Goal: Complete application form

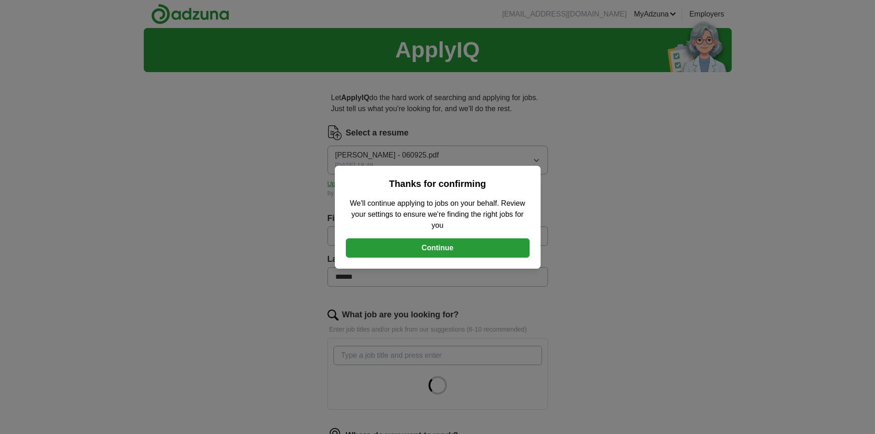
click at [445, 250] on button "Continue" at bounding box center [438, 247] width 184 height 19
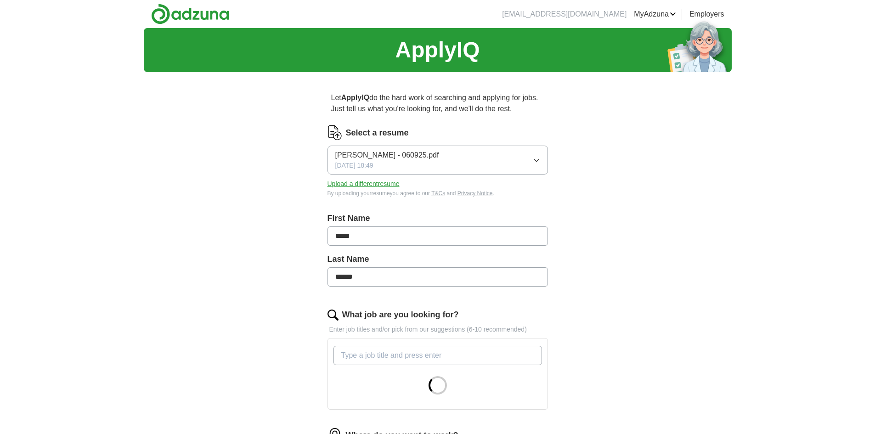
click at [537, 160] on icon "button" at bounding box center [536, 160] width 4 height 2
click at [572, 155] on div "Let ApplyIQ do the hard work of searching and applying for jobs. Just tell us w…" at bounding box center [438, 348] width 294 height 538
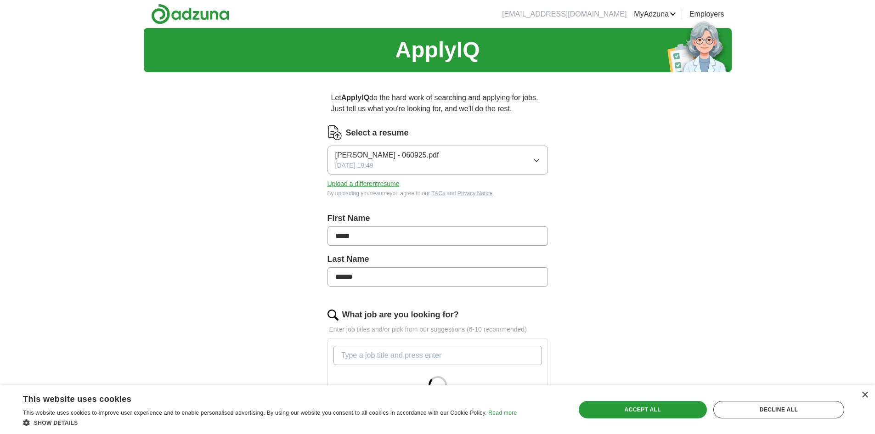
click at [387, 182] on button "Upload a different resume" at bounding box center [363, 184] width 72 height 10
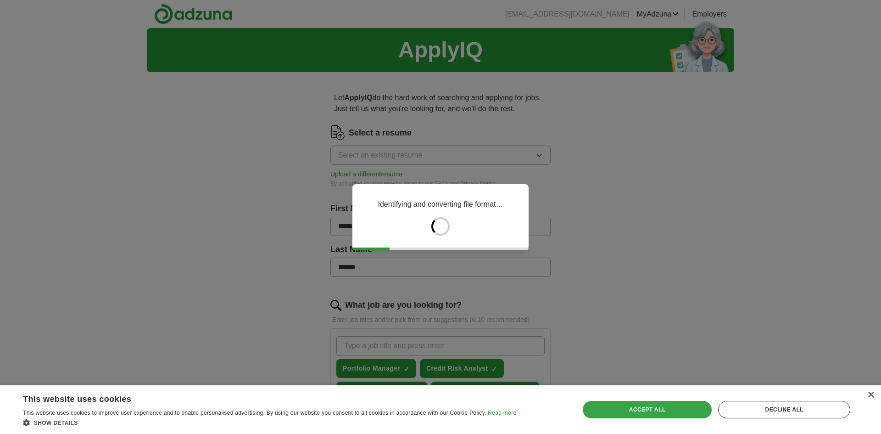
click at [658, 408] on div "Accept all" at bounding box center [647, 409] width 129 height 17
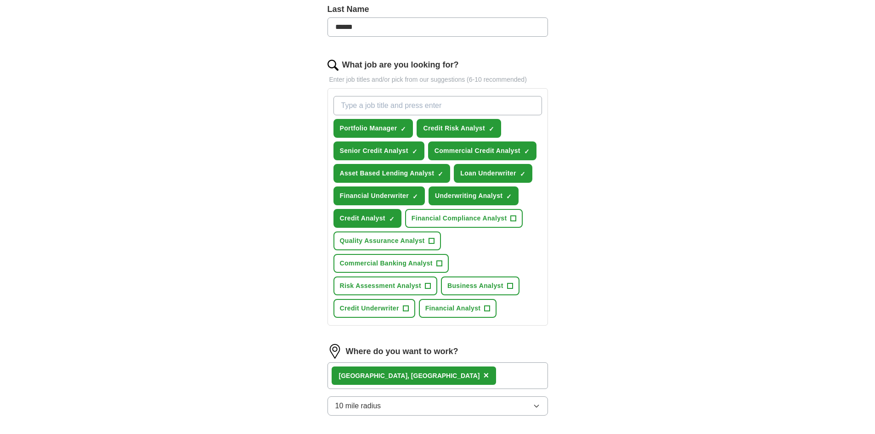
scroll to position [275, 0]
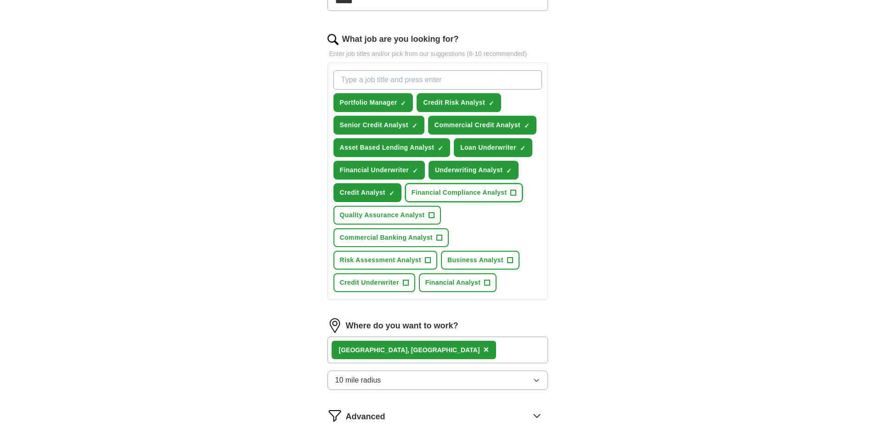
click at [512, 190] on span "+" at bounding box center [514, 192] width 6 height 7
click at [439, 236] on span "+" at bounding box center [439, 237] width 6 height 7
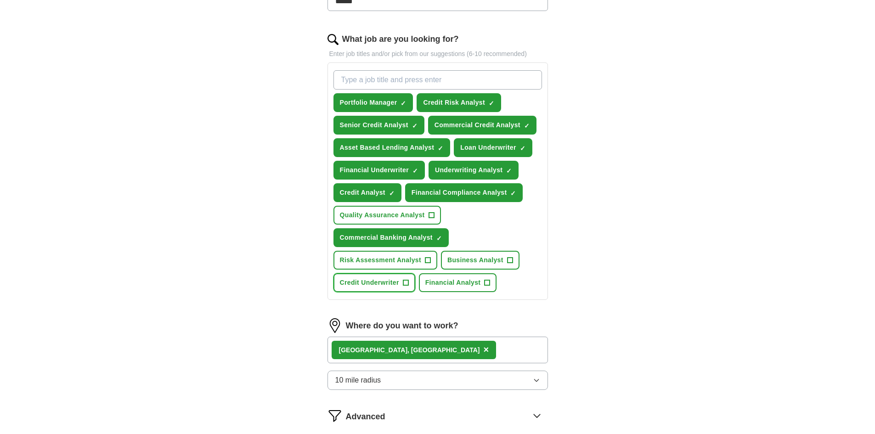
click at [405, 282] on span "+" at bounding box center [406, 282] width 6 height 7
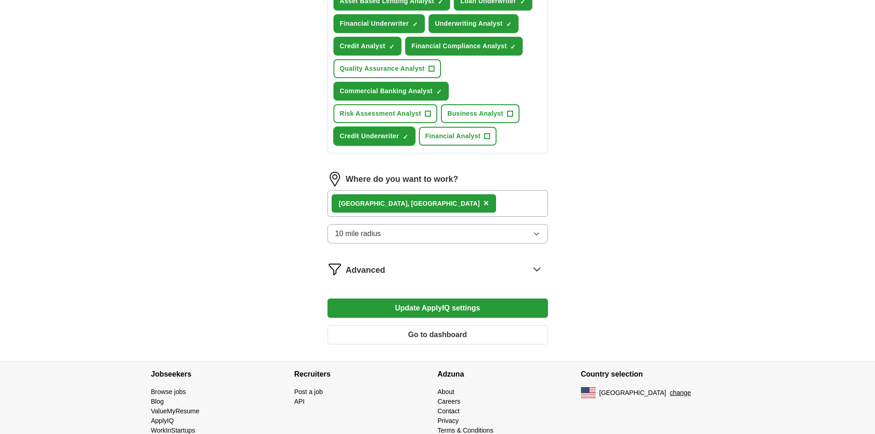
scroll to position [442, 0]
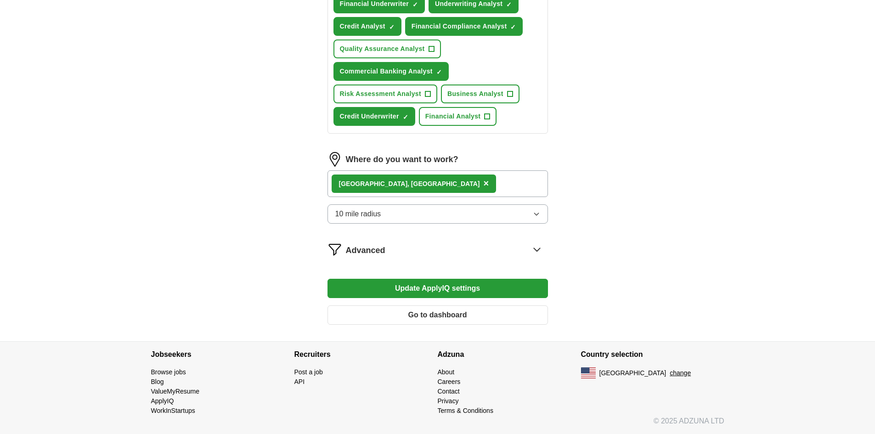
click at [444, 288] on button "Update ApplyIQ settings" at bounding box center [437, 288] width 220 height 19
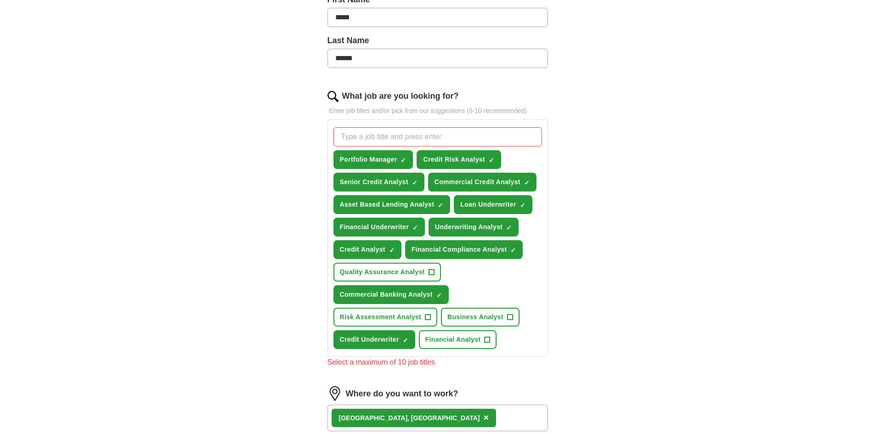
scroll to position [212, 0]
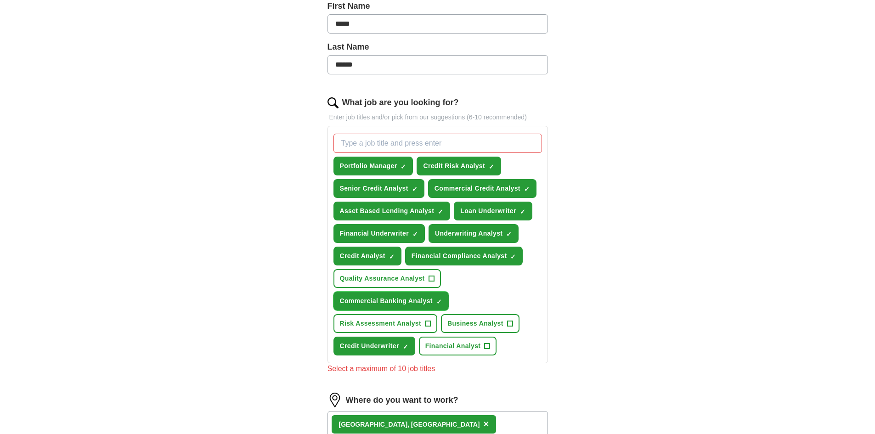
click at [0, 0] on span "×" at bounding box center [0, 0] width 0 height 0
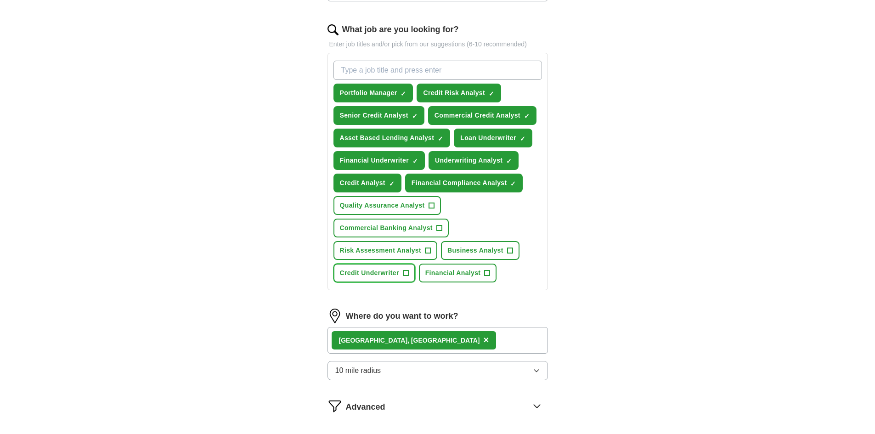
scroll to position [442, 0]
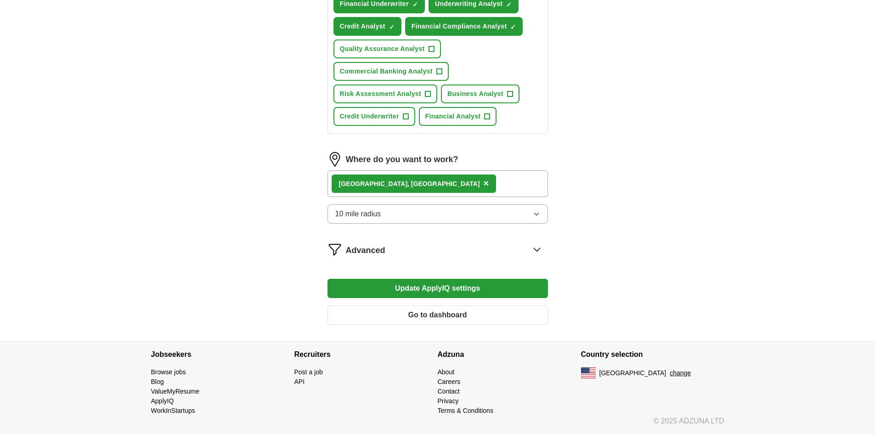
click at [417, 285] on button "Update ApplyIQ settings" at bounding box center [437, 288] width 220 height 19
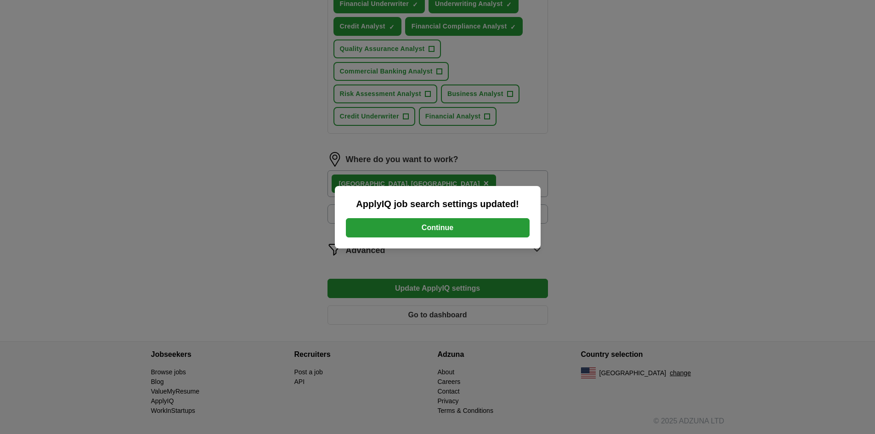
click at [444, 229] on button "Continue" at bounding box center [438, 227] width 184 height 19
